Goal: Task Accomplishment & Management: Use online tool/utility

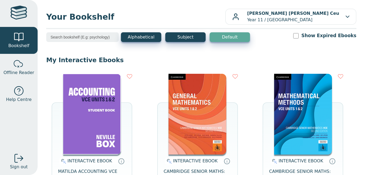
click at [91, 130] on img at bounding box center [92, 114] width 58 height 81
click at [106, 131] on img at bounding box center [92, 114] width 58 height 81
